Goal: Task Accomplishment & Management: Manage account settings

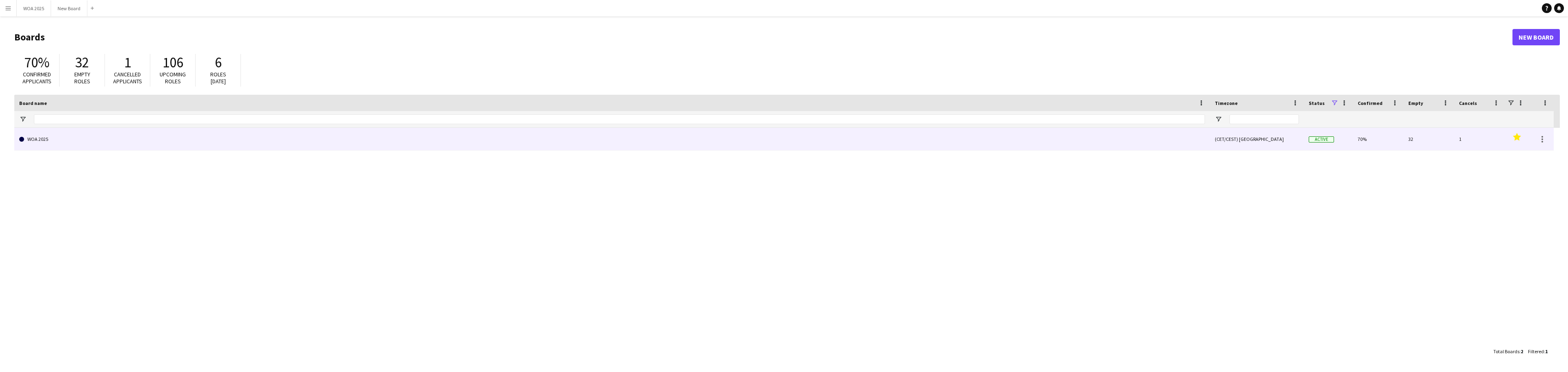
click at [108, 140] on link "WOA 2025" at bounding box center [612, 139] width 1186 height 23
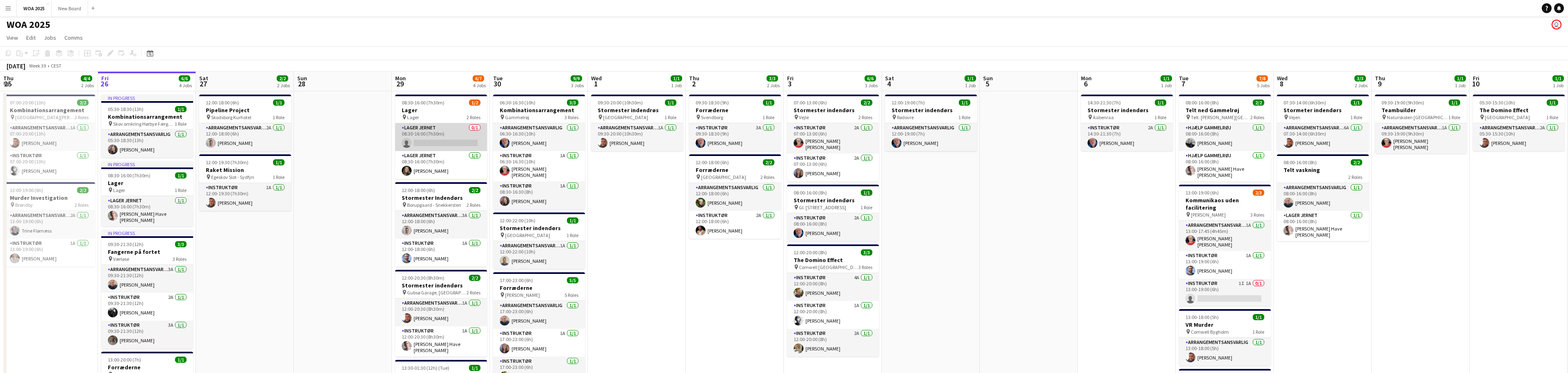
scroll to position [1, 0]
click at [459, 137] on app-card-role "Lager Jernet 0/1 08:30-16:00 (7h30m) single-neutral-actions" at bounding box center [441, 138] width 92 height 28
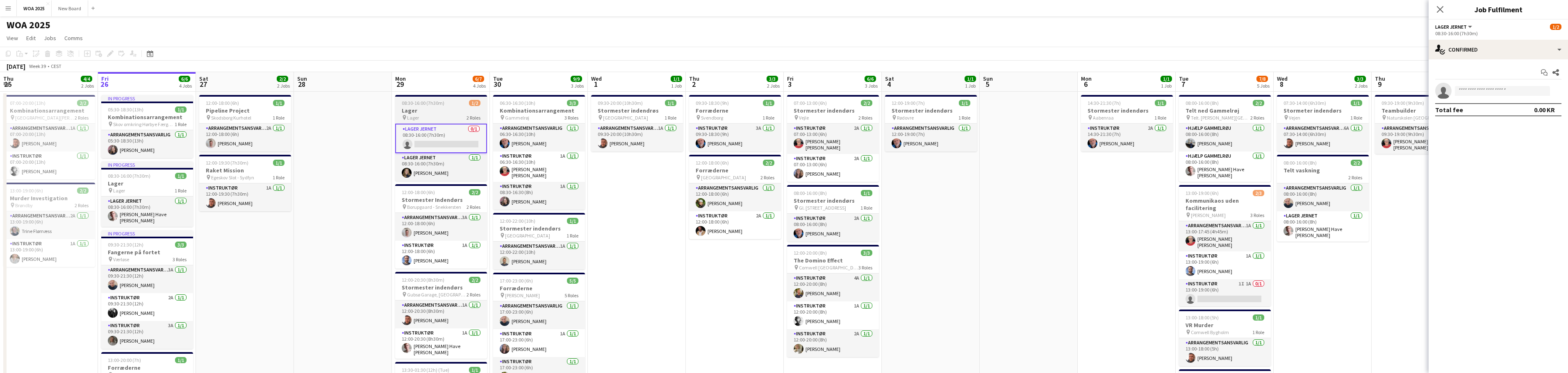
click at [445, 110] on h3 "Lager" at bounding box center [441, 110] width 92 height 7
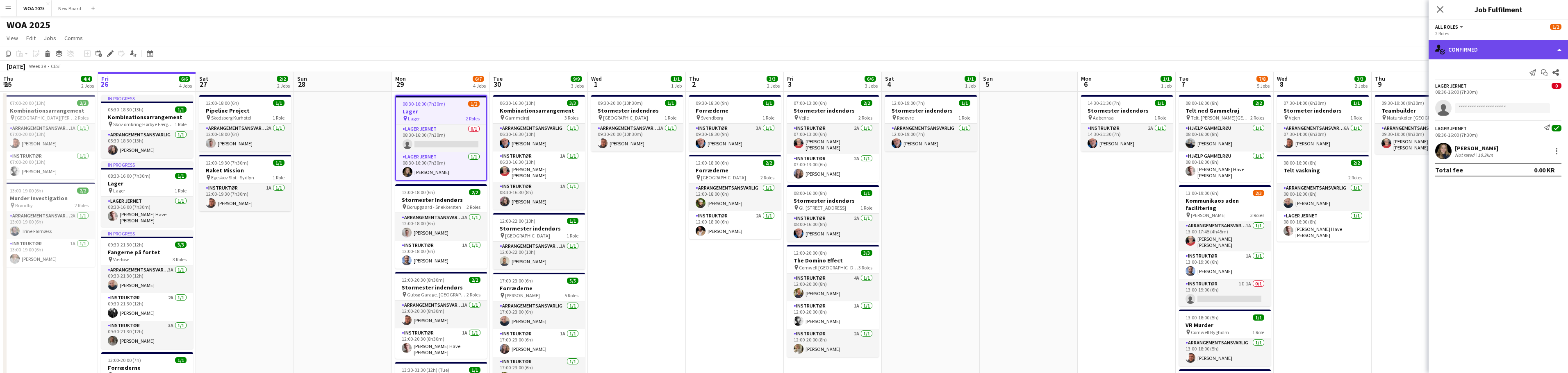
click at [1489, 47] on div "single-neutral-actions-check-2 Confirmed" at bounding box center [1498, 49] width 139 height 20
click at [1511, 84] on div "pen-write Job Details" at bounding box center [1525, 85] width 81 height 16
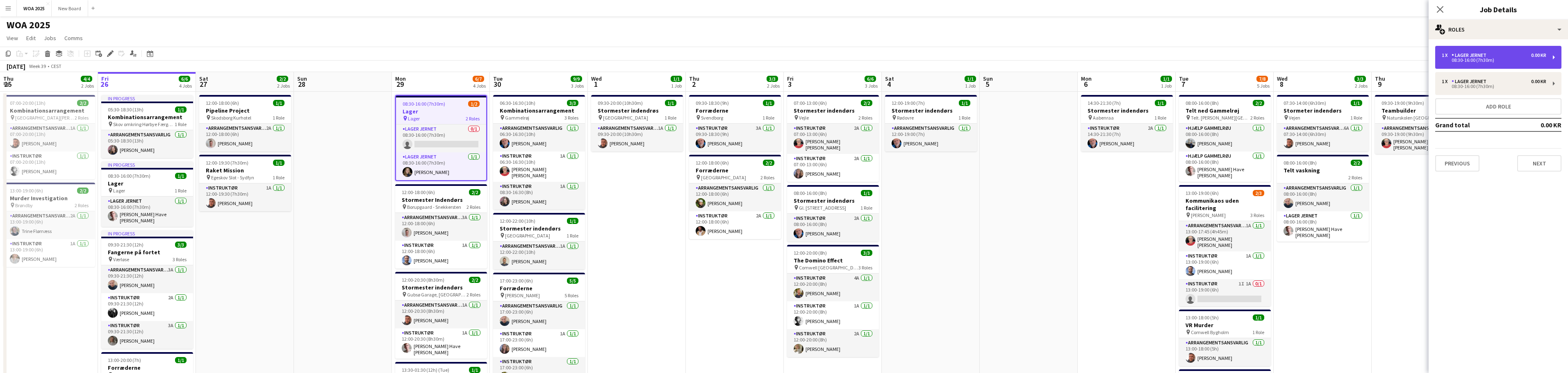
click at [1511, 62] on div "08:30-16:00 (7h30m)" at bounding box center [1493, 60] width 104 height 4
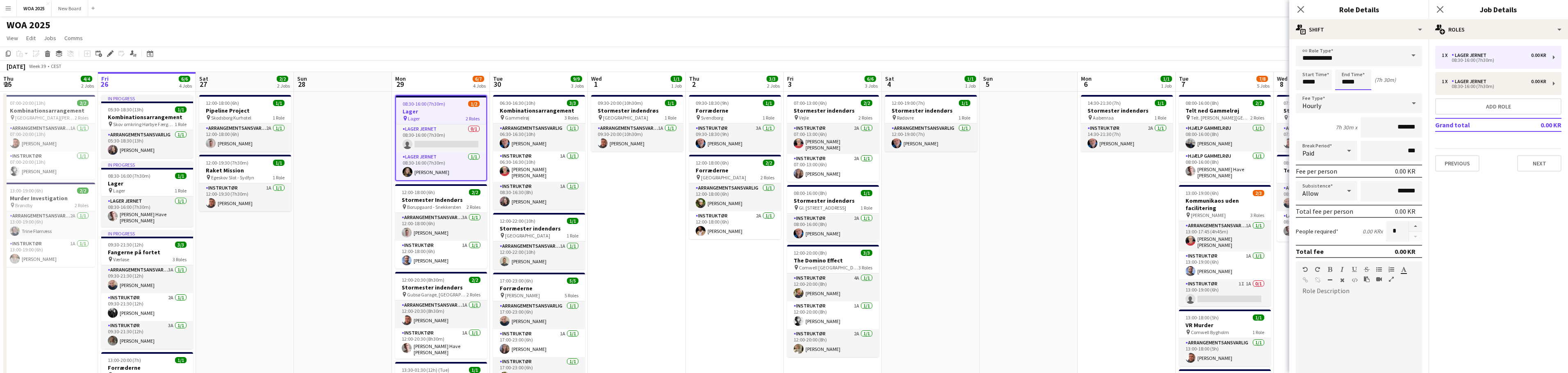
click at [1363, 84] on input "*****" at bounding box center [1353, 80] width 36 height 21
click at [1344, 93] on div at bounding box center [1345, 94] width 16 height 8
type input "*****"
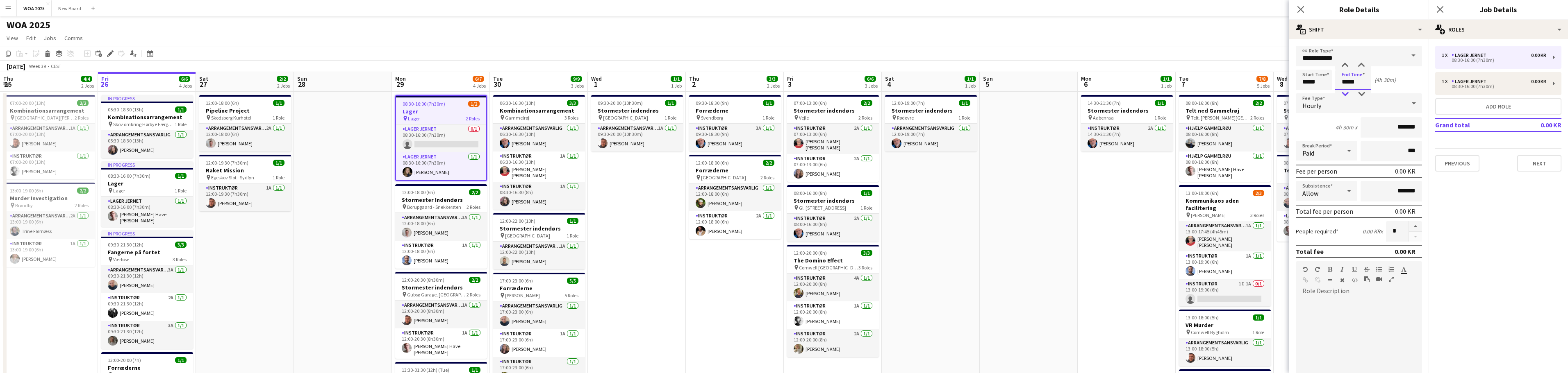
click at [1344, 93] on div at bounding box center [1345, 94] width 16 height 8
click at [1442, 7] on icon at bounding box center [1440, 9] width 8 height 8
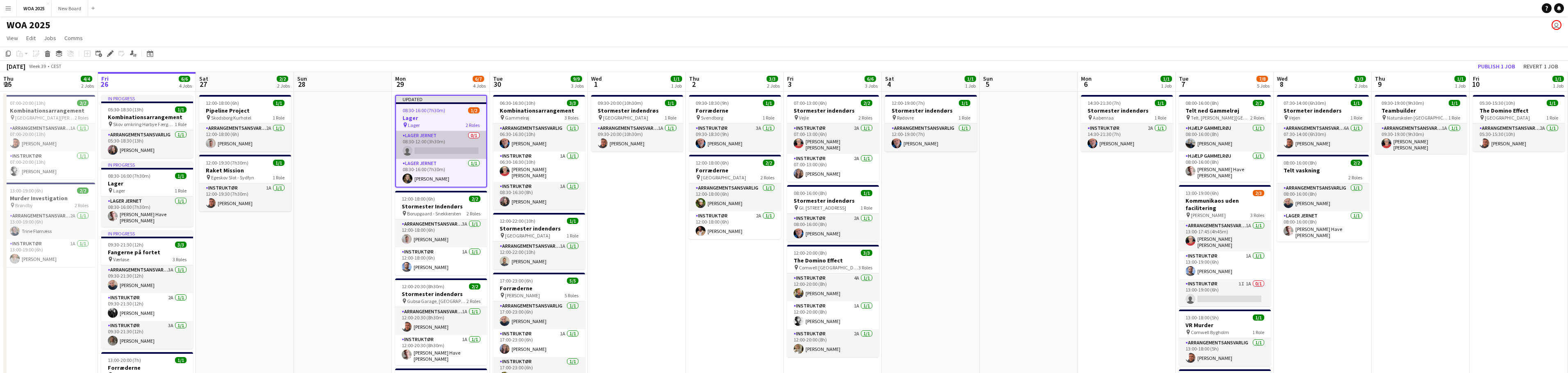
click at [449, 135] on app-card-role "Lager Jernet 0/1 08:30-12:00 (3h30m) single-neutral-actions" at bounding box center [441, 145] width 90 height 28
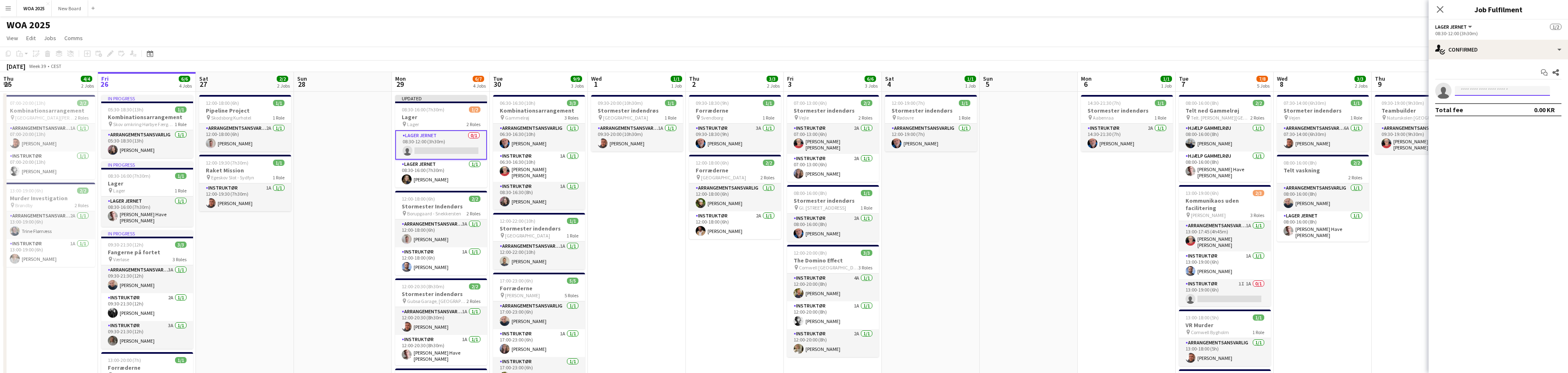
click at [1475, 92] on input at bounding box center [1503, 91] width 95 height 10
type input "****"
click at [1487, 105] on span "[PERSON_NAME] Have [PERSON_NAME] [PERSON_NAME]" at bounding box center [1490, 102] width 57 height 7
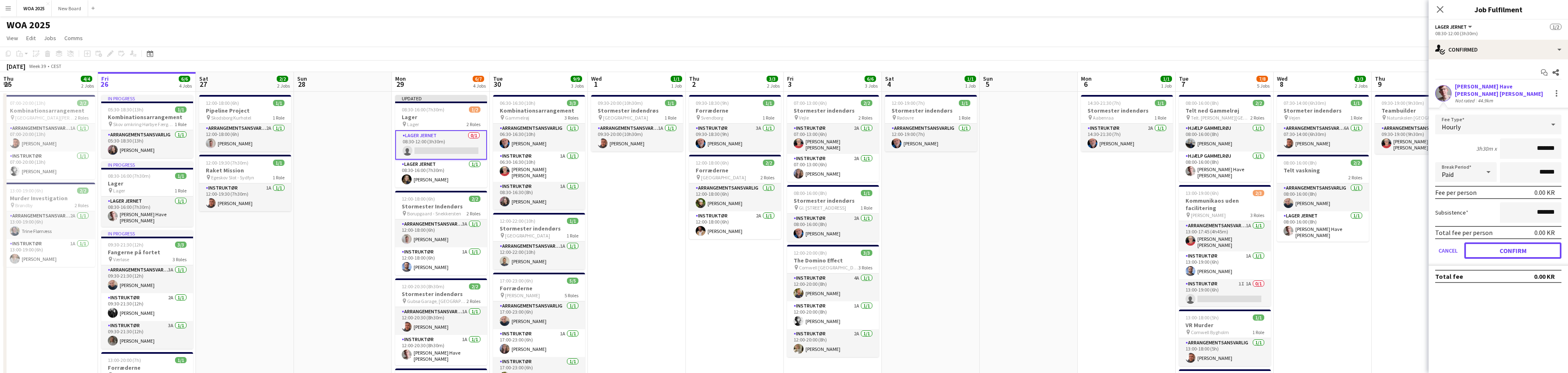
click at [1506, 244] on button "Confirm" at bounding box center [1512, 250] width 97 height 16
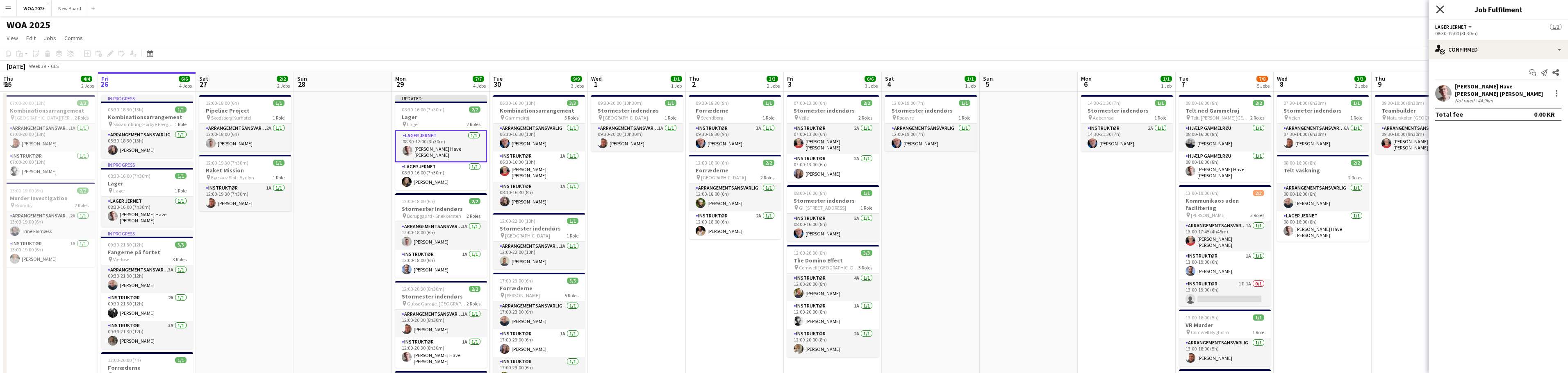
click at [1442, 11] on icon at bounding box center [1440, 9] width 8 height 8
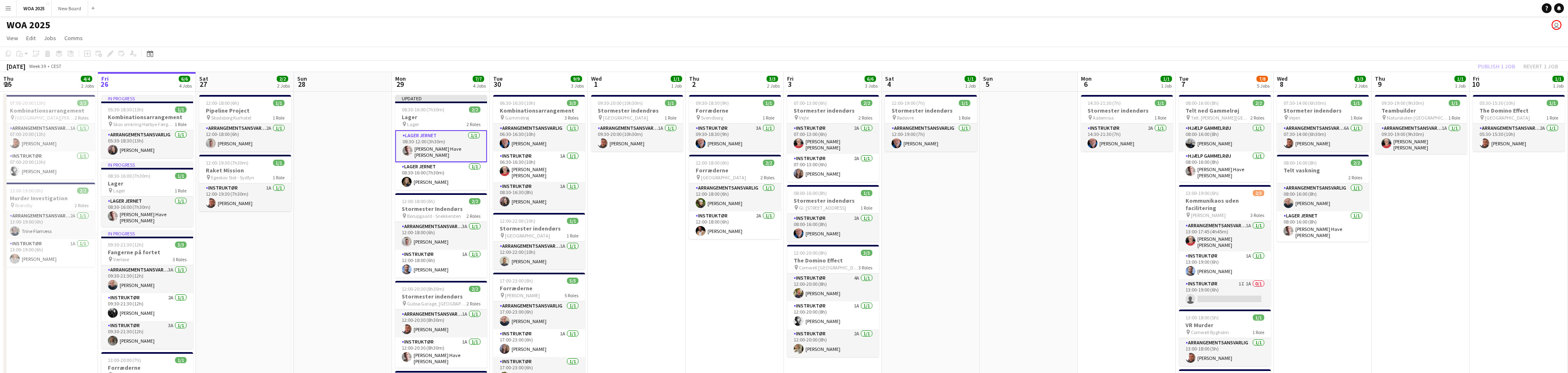
click at [1504, 67] on div "Publish 1 job Revert 1 job" at bounding box center [1518, 66] width 100 height 10
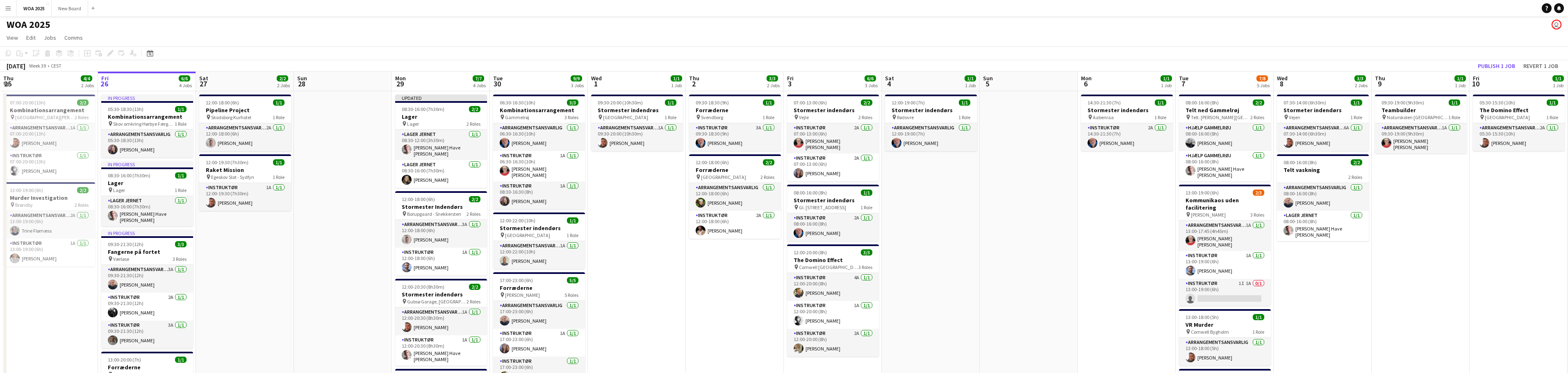
scroll to position [0, 0]
click at [1500, 66] on button "Publish 1 job" at bounding box center [1497, 67] width 44 height 10
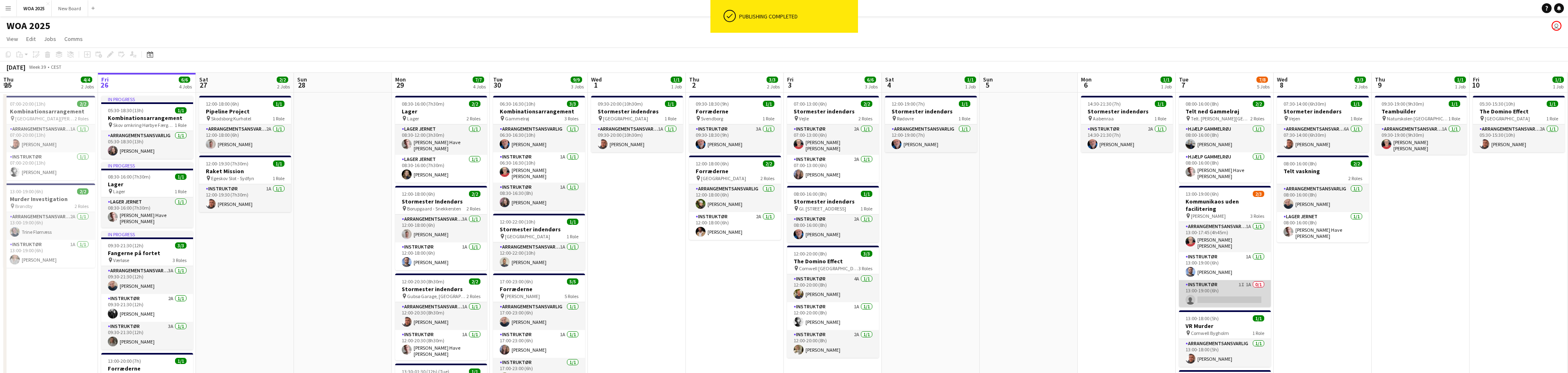
click at [1239, 290] on app-card-role "Instruktør 1I 1A 0/1 13:00-19:00 (6h) single-neutral-actions" at bounding box center [1225, 294] width 92 height 28
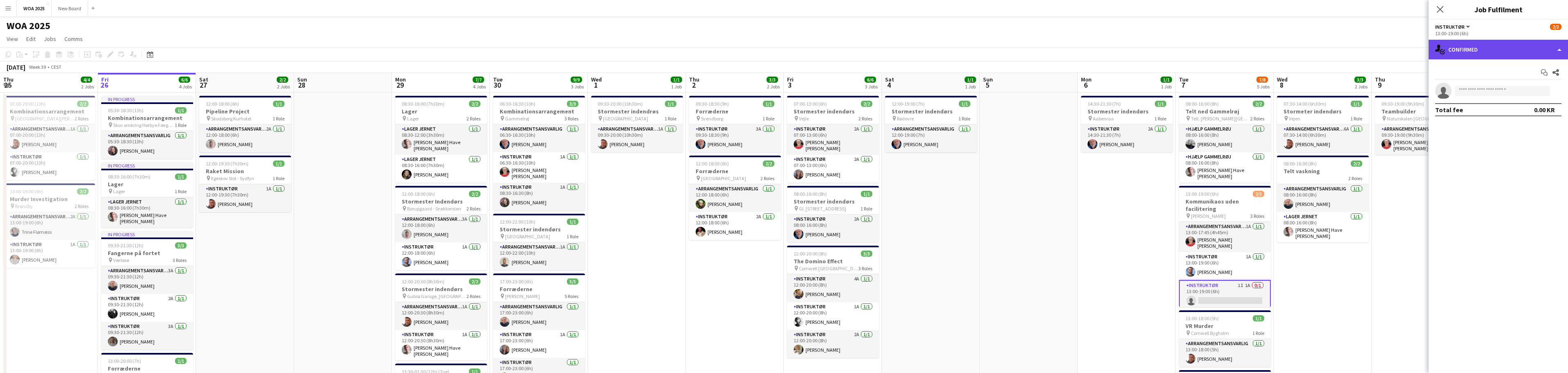
click at [1530, 48] on div "single-neutral-actions-check-2 Confirmed" at bounding box center [1498, 49] width 139 height 20
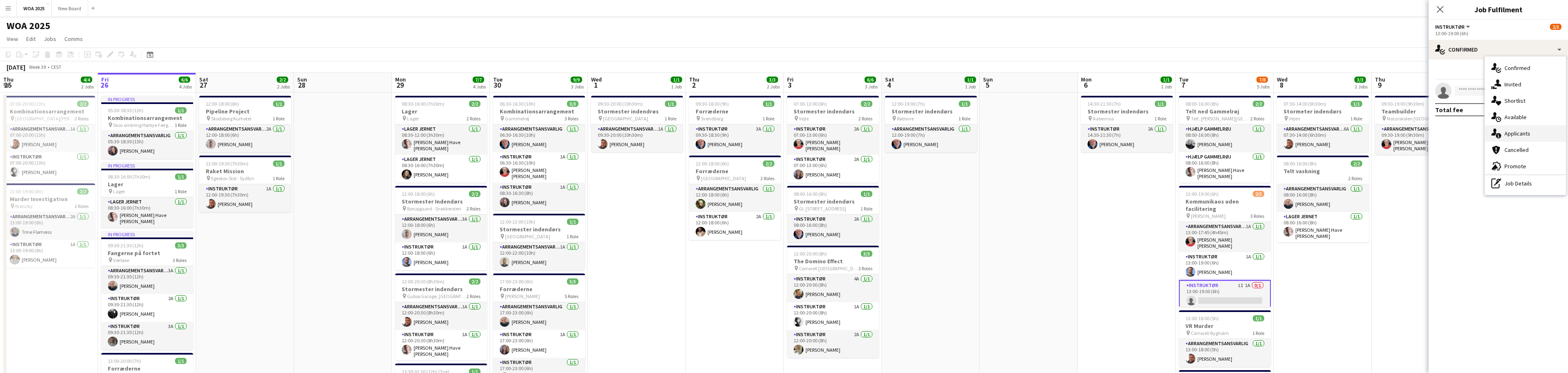
click at [1536, 135] on div "single-neutral-actions-information Applicants" at bounding box center [1525, 133] width 81 height 16
click at [1443, 7] on icon at bounding box center [1440, 9] width 8 height 8
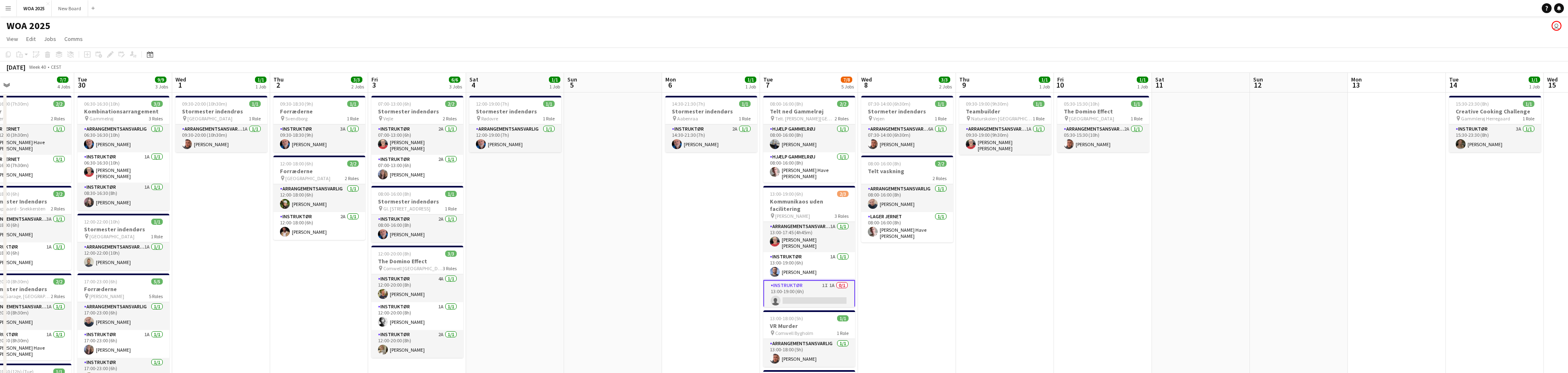
scroll to position [0, 276]
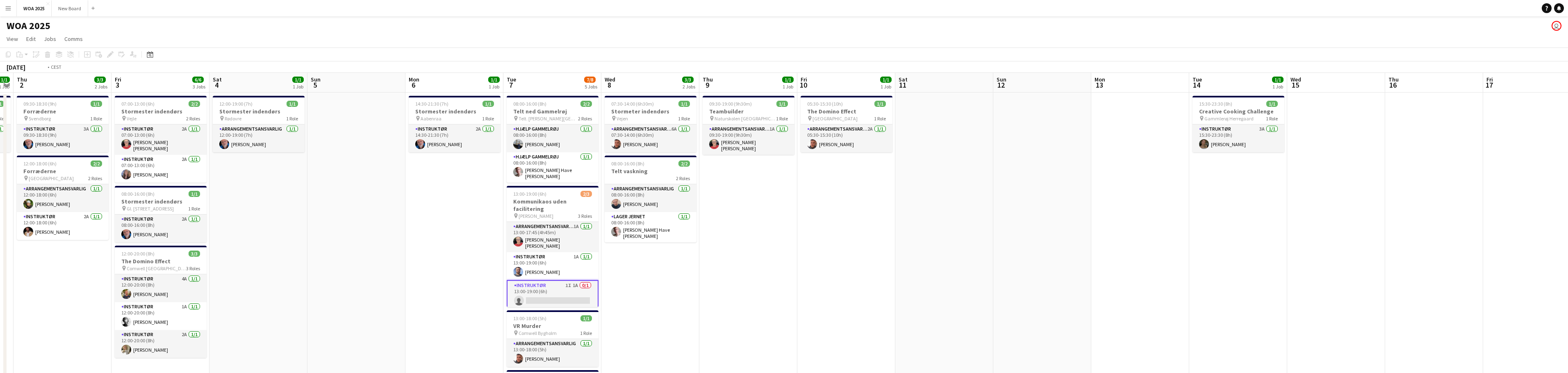
drag, startPoint x: 1459, startPoint y: 247, endPoint x: 1492, endPoint y: 178, distance: 76.5
click at [1415, 201] on app-calendar-viewport "Tue 30 9/9 3 Jobs Wed 1 1/1 1 Job Thu 2 3/3 2 Jobs Fri 3 6/6 3 Jobs Sat 4 1/1 1…" at bounding box center [784, 331] width 1568 height 517
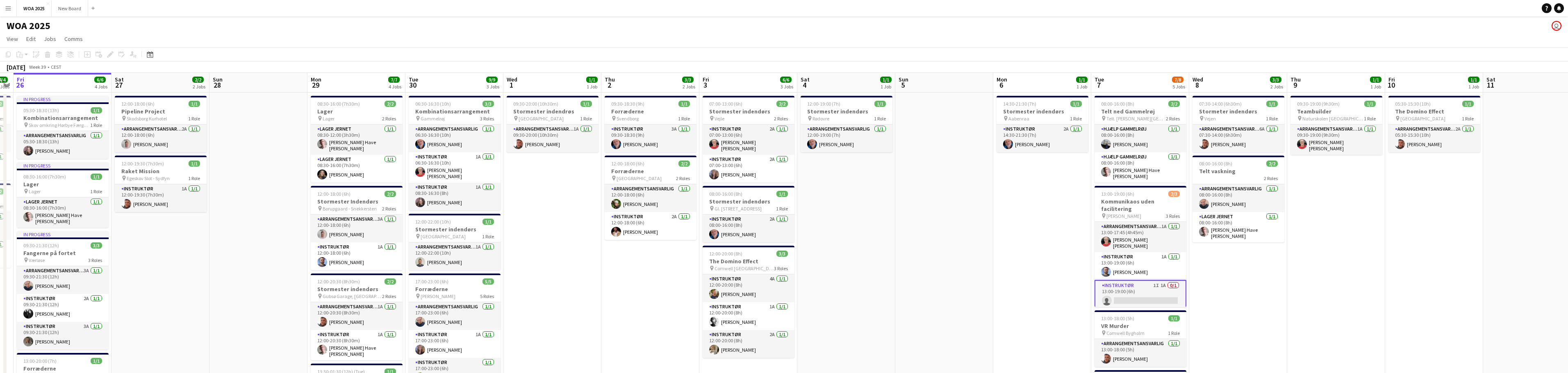
scroll to position [0, 196]
